Goal: Task Accomplishment & Management: Manage account settings

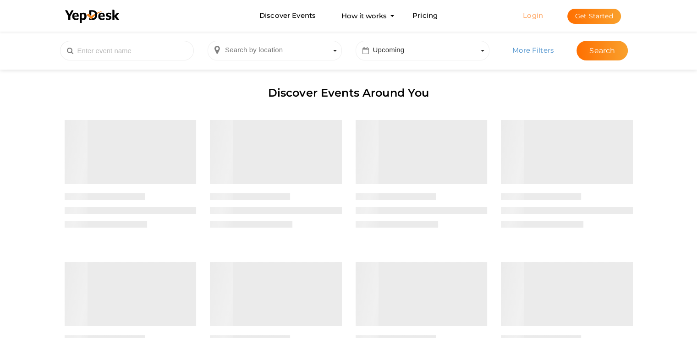
click at [534, 18] on link "Login" at bounding box center [533, 15] width 20 height 9
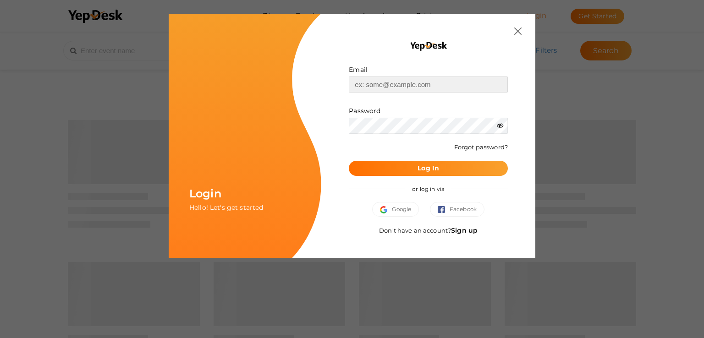
type input "[EMAIL_ADDRESS][DOMAIN_NAME]"
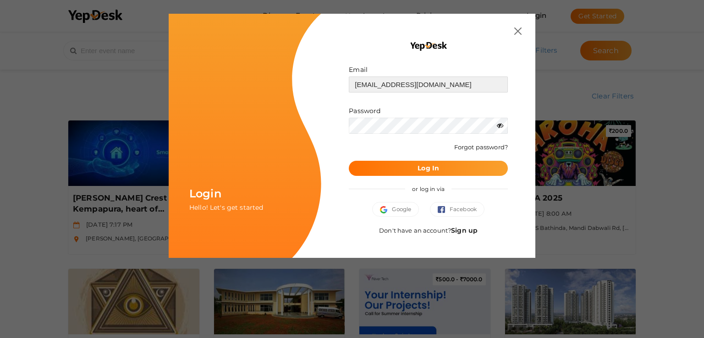
click at [478, 88] on input "[EMAIL_ADDRESS][DOMAIN_NAME]" at bounding box center [428, 85] width 159 height 16
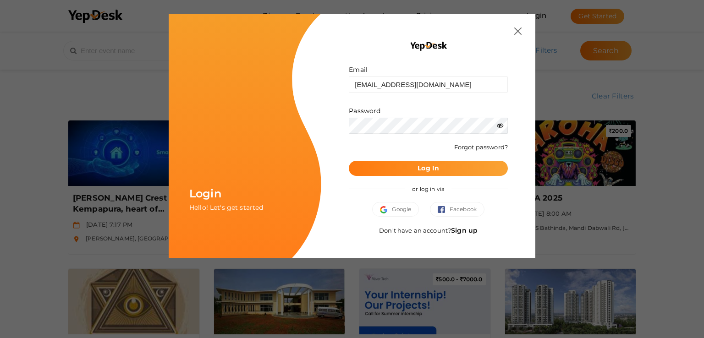
click at [405, 169] on button "Log In" at bounding box center [428, 168] width 159 height 15
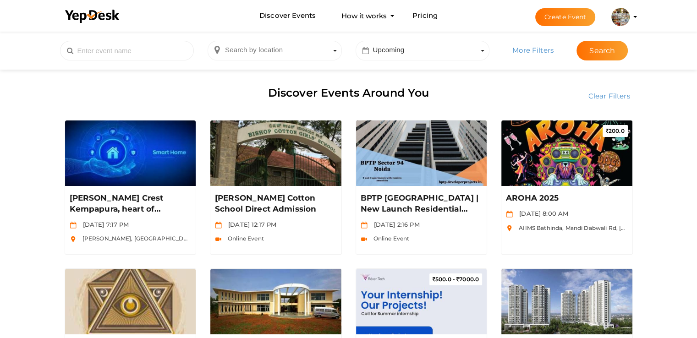
click at [631, 15] on button "Capablanca Chess School md@capablancachessschool.com Organization Profile My Ev…" at bounding box center [620, 16] width 24 height 19
click at [622, 22] on img at bounding box center [620, 17] width 18 height 18
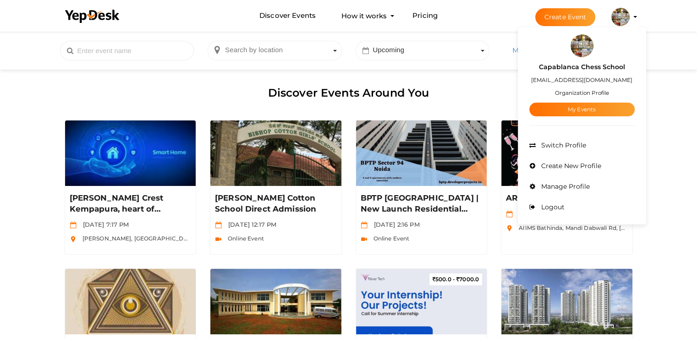
click at [463, 75] on div "Discover Events Around You" at bounding box center [349, 94] width 582 height 38
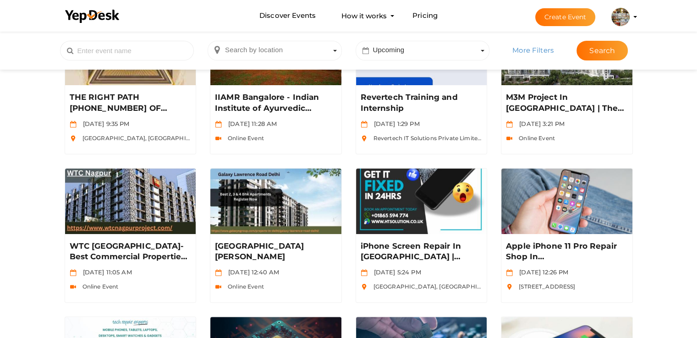
scroll to position [321, 0]
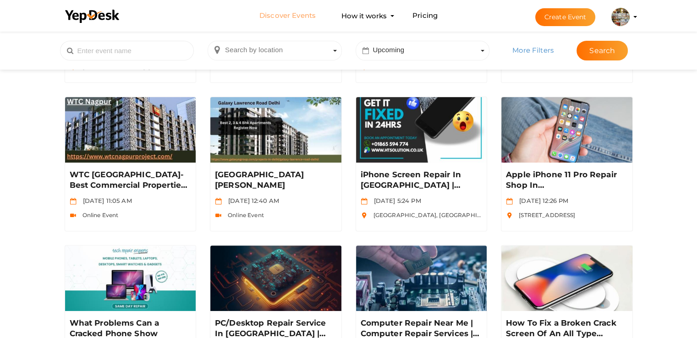
click at [295, 11] on link "Discover Events" at bounding box center [287, 15] width 56 height 17
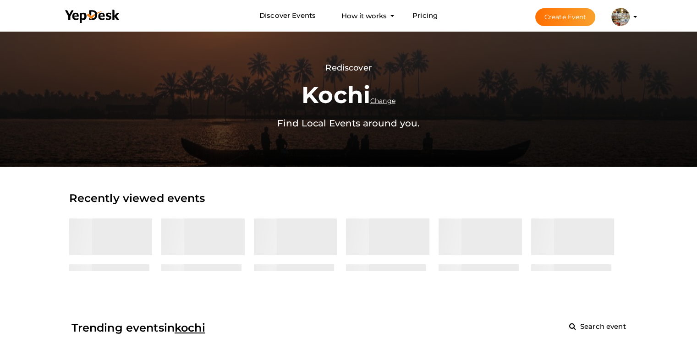
click at [630, 18] on button "Capablanca Chess School md@capablancachessschool.com Organization Profile My Ev…" at bounding box center [620, 16] width 24 height 19
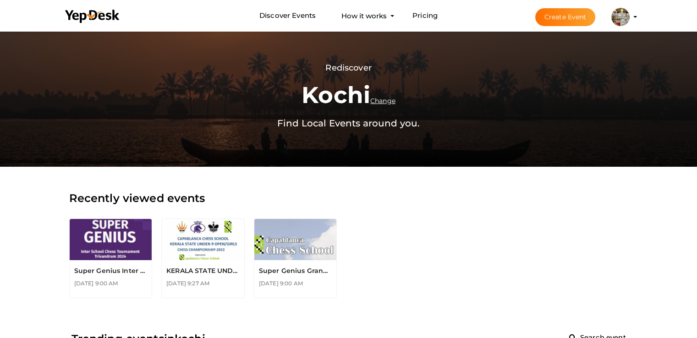
click at [621, 19] on img at bounding box center [620, 17] width 18 height 18
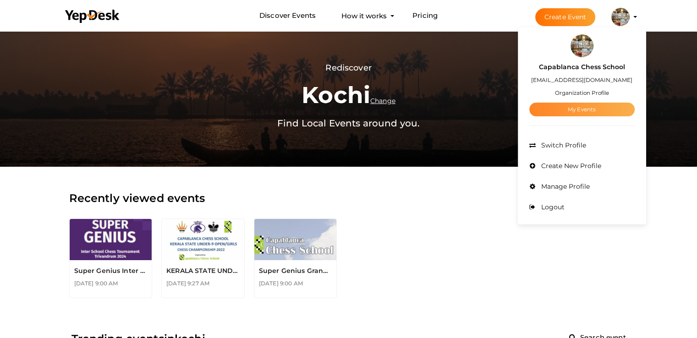
click at [588, 110] on link "My Events" at bounding box center [581, 110] width 105 height 14
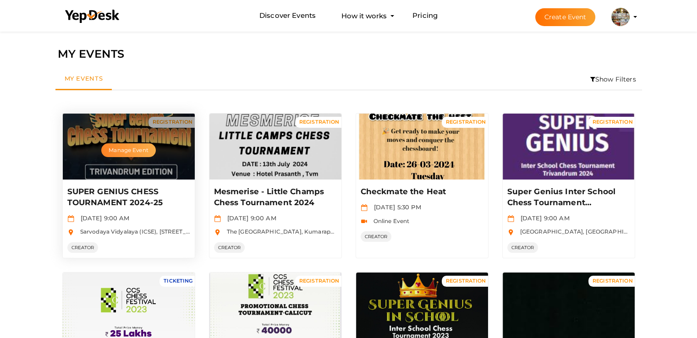
click at [139, 149] on button "Manage Event" at bounding box center [128, 150] width 54 height 14
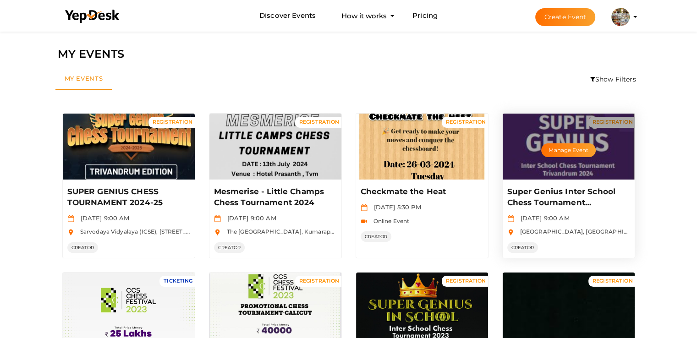
click at [529, 165] on div "Manage Event" at bounding box center [569, 147] width 132 height 66
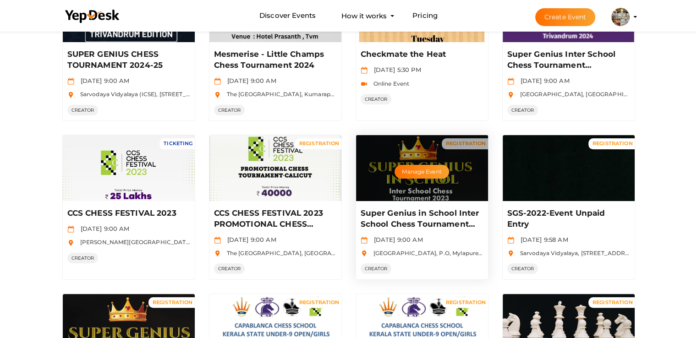
scroll to position [275, 0]
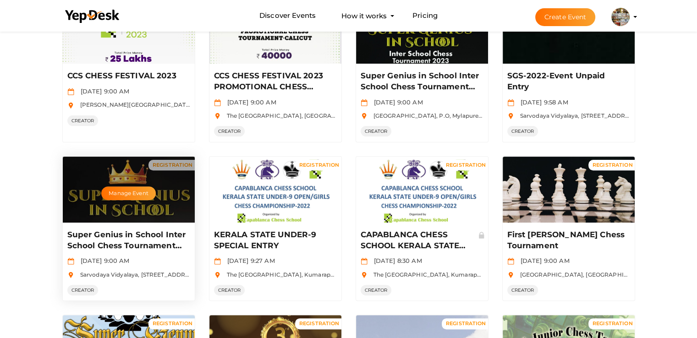
click at [115, 226] on div "Super Genius in School Inter School Chess Tournament 2022 Nov 11 2022, 9:00 AM …" at bounding box center [129, 262] width 132 height 78
click at [115, 192] on button "Manage Event" at bounding box center [128, 193] width 54 height 14
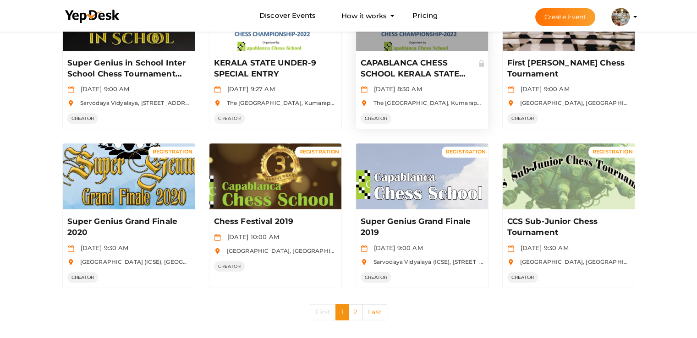
scroll to position [453, 0]
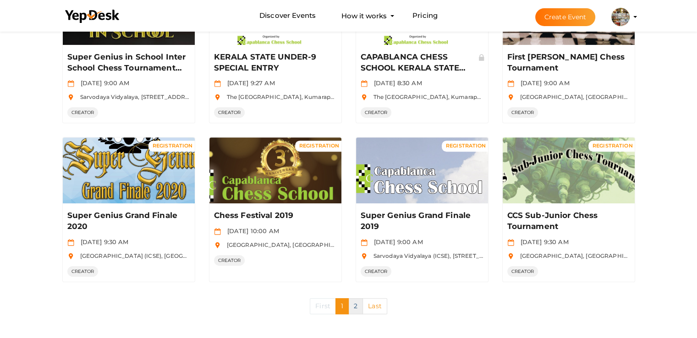
click at [354, 304] on link "2" at bounding box center [355, 306] width 15 height 16
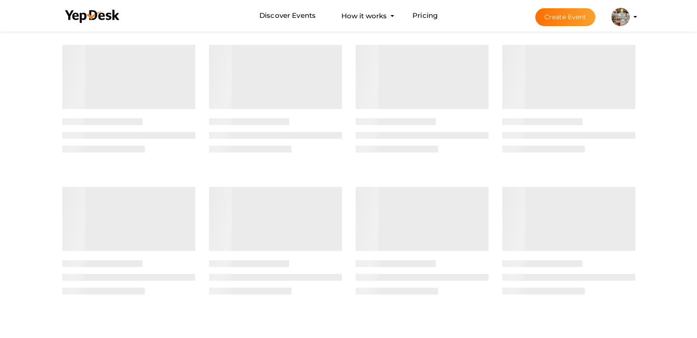
scroll to position [0, 0]
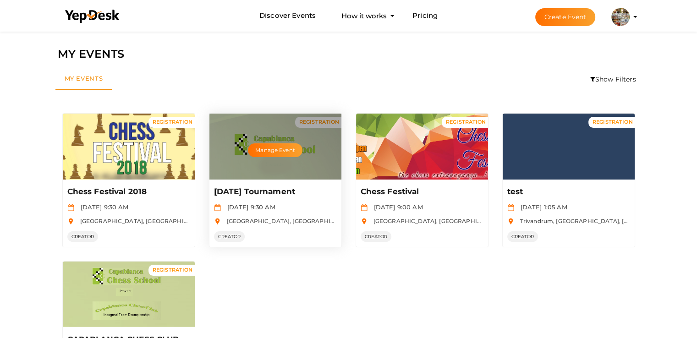
click at [245, 166] on div "Manage Event" at bounding box center [275, 147] width 132 height 66
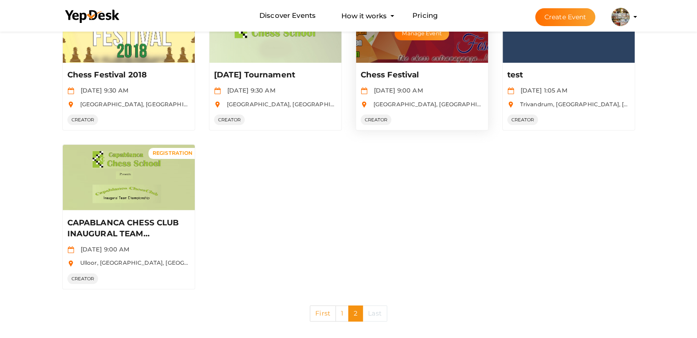
scroll to position [125, 0]
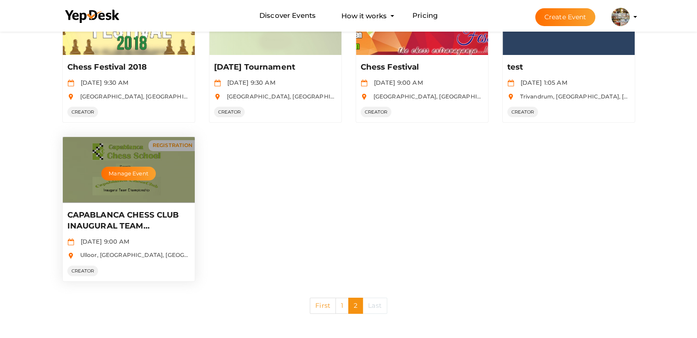
click at [90, 187] on div "Manage Event" at bounding box center [129, 170] width 132 height 66
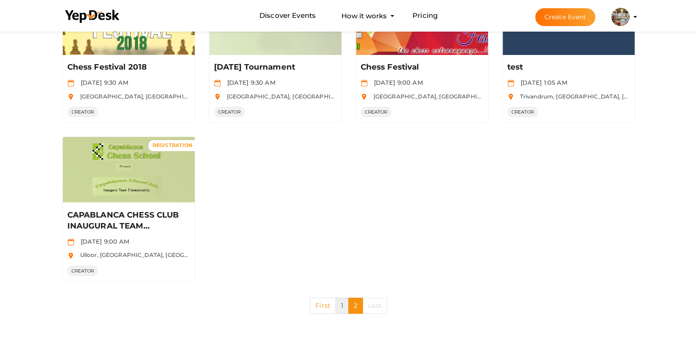
click at [341, 303] on link "1" at bounding box center [341, 306] width 13 height 16
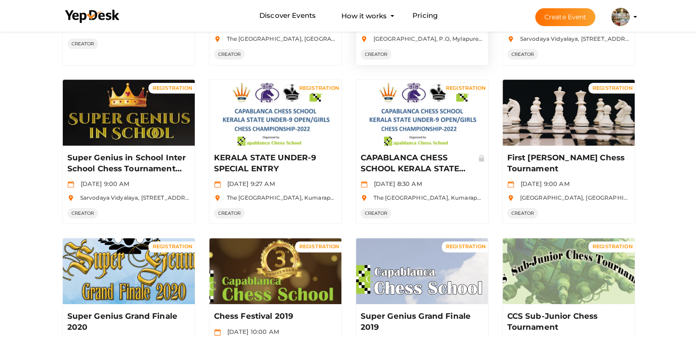
scroll to position [367, 0]
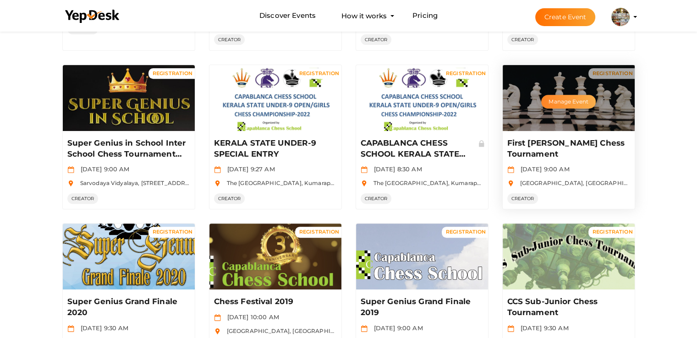
click at [580, 101] on button "Manage Event" at bounding box center [568, 102] width 54 height 14
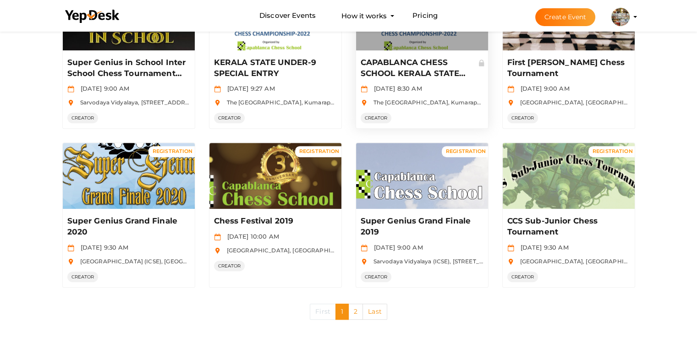
scroll to position [453, 0]
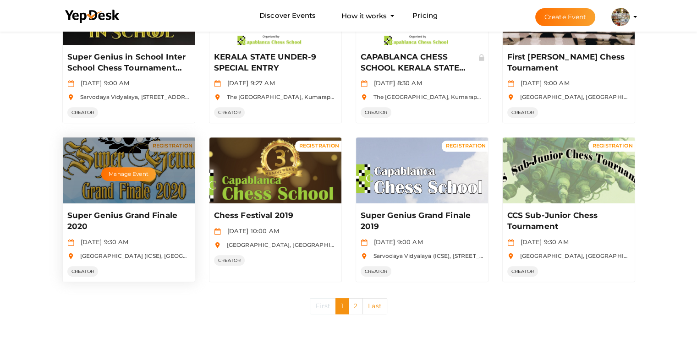
click at [115, 187] on div "Manage Event" at bounding box center [129, 170] width 132 height 66
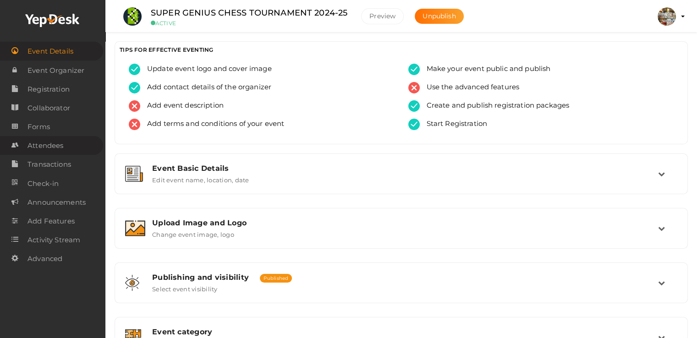
click at [44, 142] on span "Attendees" at bounding box center [45, 146] width 36 height 18
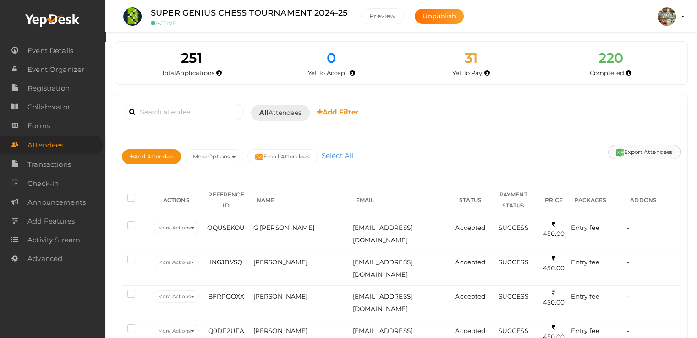
click at [636, 156] on button "Export Attendees" at bounding box center [644, 152] width 72 height 15
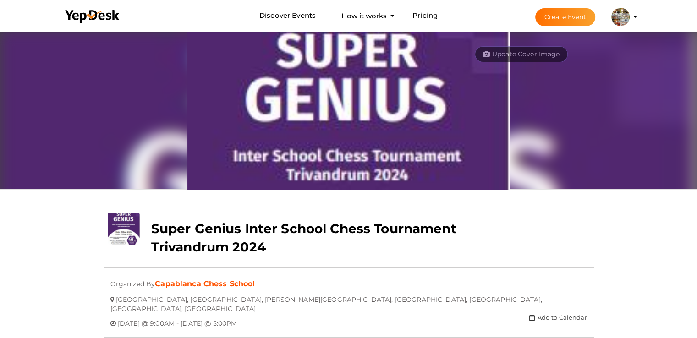
scroll to position [137, 0]
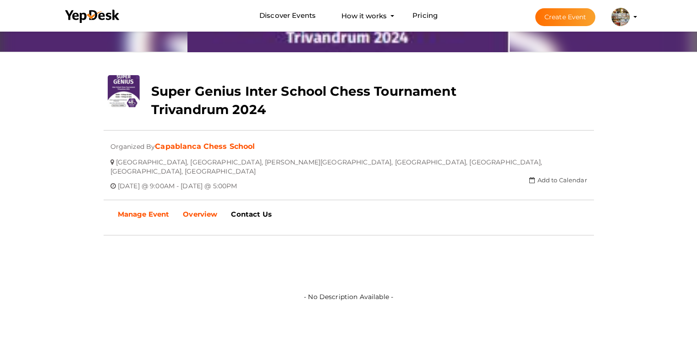
click at [154, 210] on b "Manage Event" at bounding box center [144, 214] width 52 height 9
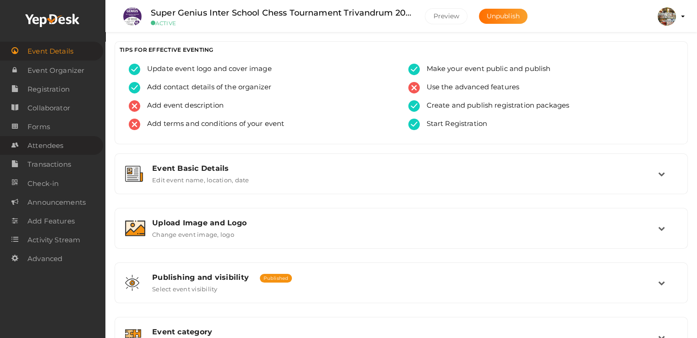
click at [60, 148] on span "Attendees" at bounding box center [45, 146] width 36 height 18
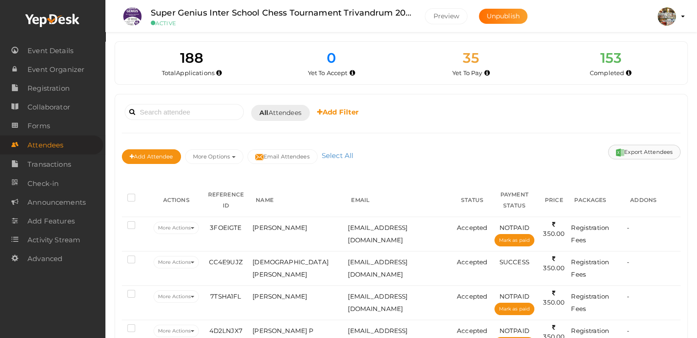
click at [620, 151] on img at bounding box center [620, 152] width 8 height 8
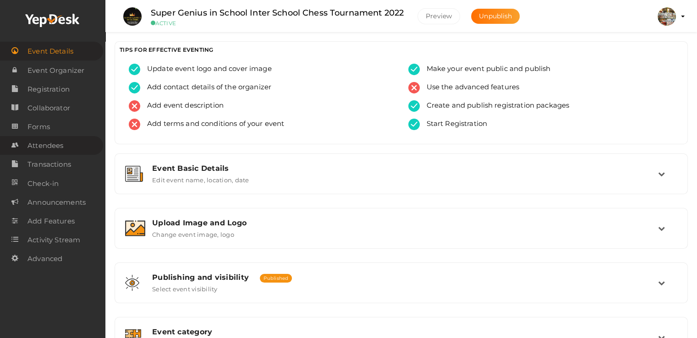
click at [39, 148] on span "Attendees" at bounding box center [45, 146] width 36 height 18
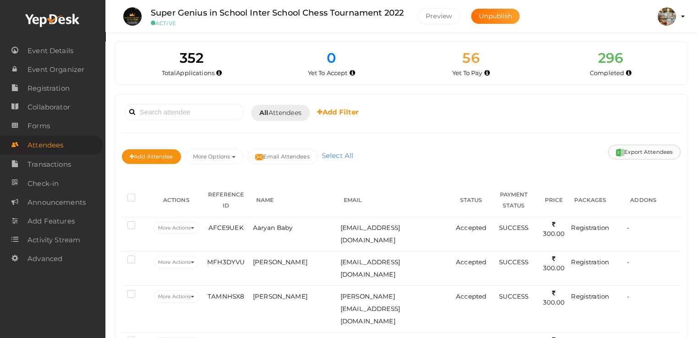
click at [645, 148] on button "Export Attendees" at bounding box center [644, 152] width 72 height 15
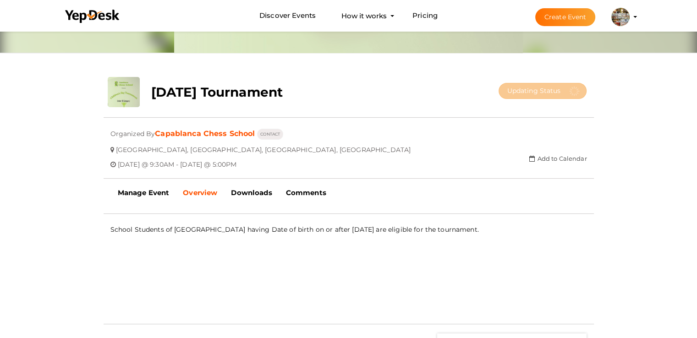
scroll to position [137, 0]
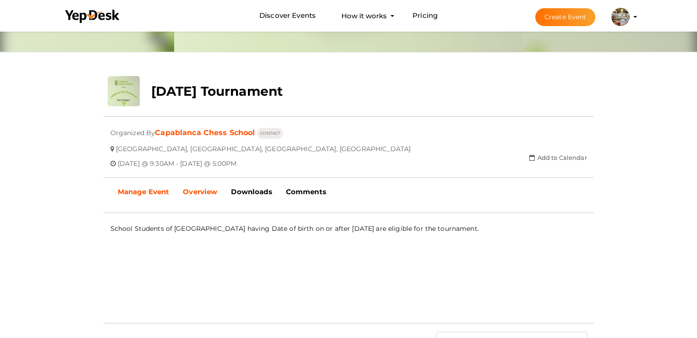
click at [135, 193] on b "Manage Event" at bounding box center [144, 191] width 52 height 9
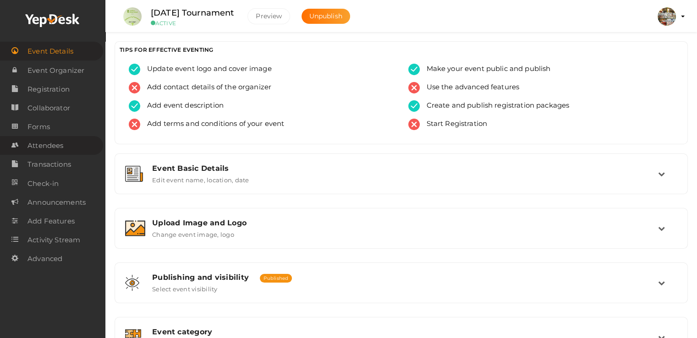
click at [52, 145] on span "Attendees" at bounding box center [45, 146] width 36 height 18
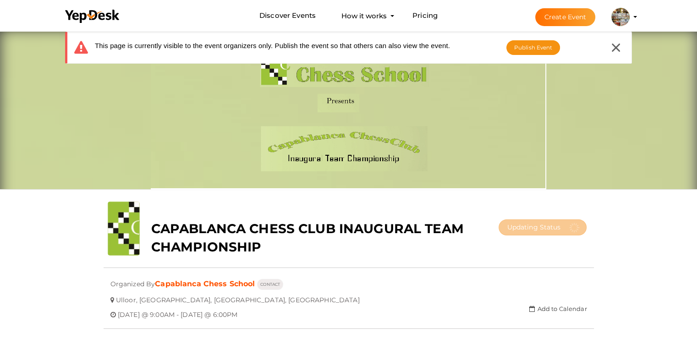
scroll to position [183, 0]
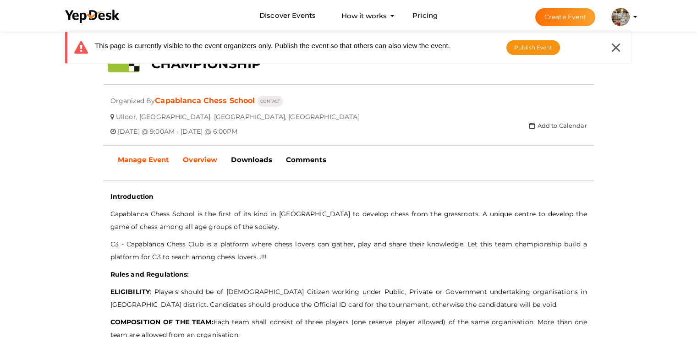
click at [142, 161] on b "Manage Event" at bounding box center [144, 159] width 52 height 9
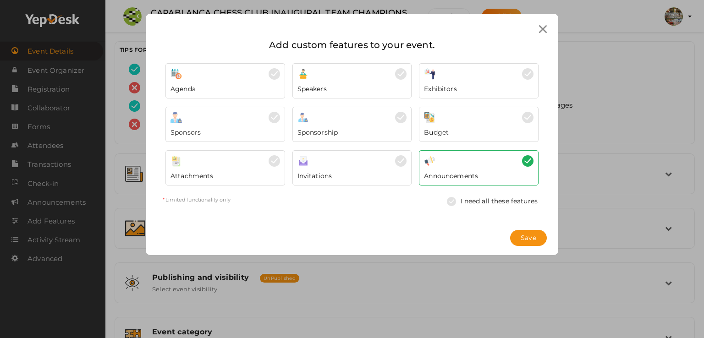
click at [543, 29] on icon at bounding box center [543, 29] width 8 height 8
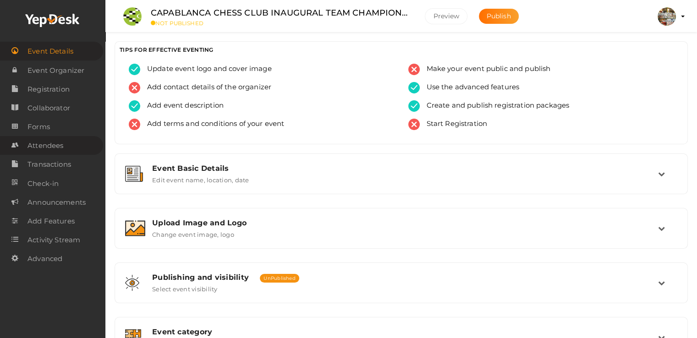
click at [44, 148] on span "Attendees" at bounding box center [45, 146] width 36 height 18
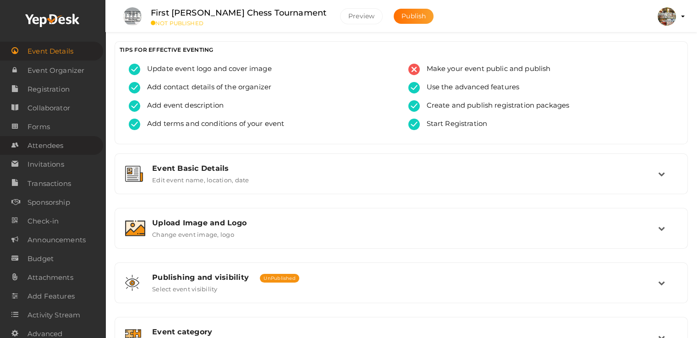
click at [49, 149] on span "Attendees" at bounding box center [45, 146] width 36 height 18
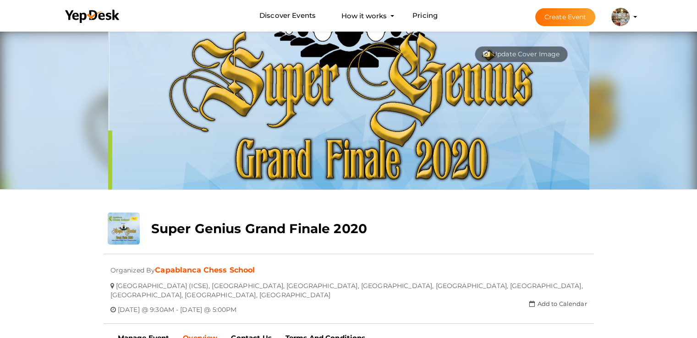
scroll to position [183, 0]
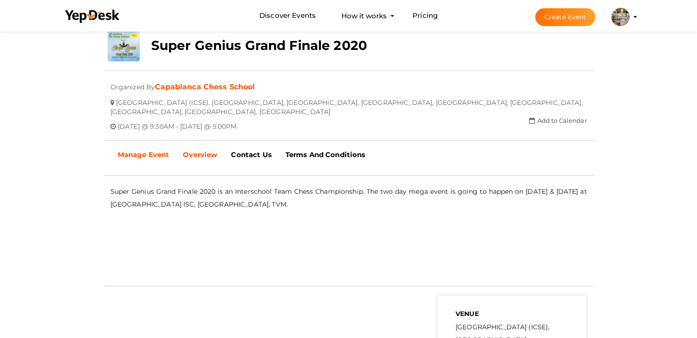
click at [148, 150] on b "Manage Event" at bounding box center [144, 154] width 52 height 9
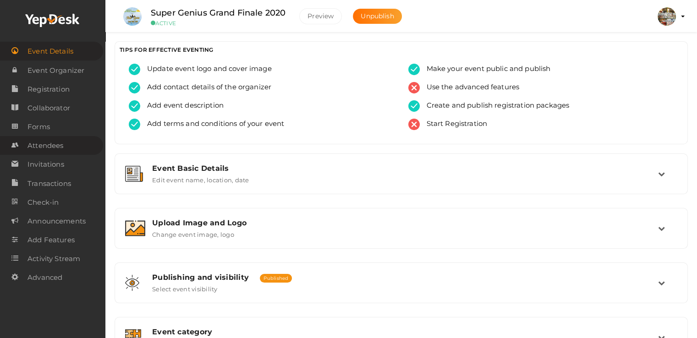
click at [51, 147] on span "Attendees" at bounding box center [45, 146] width 36 height 18
